Goal: Task Accomplishment & Management: Complete application form

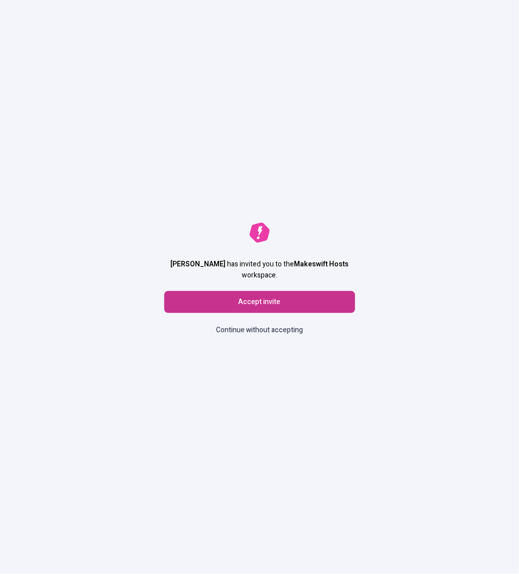
click at [314, 306] on button "Accept invite" at bounding box center [259, 302] width 191 height 22
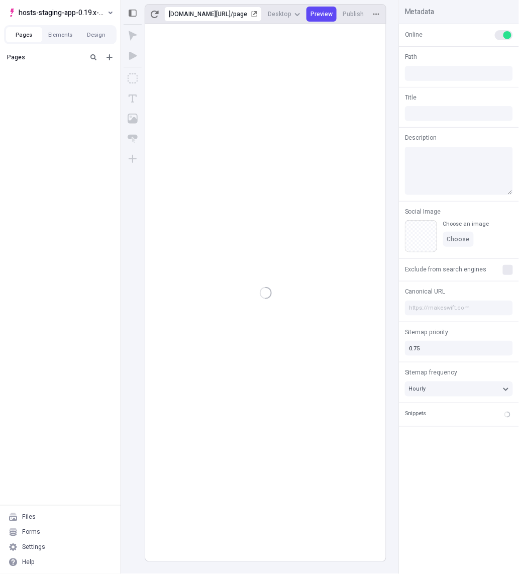
type input "/page"
